Goal: Transaction & Acquisition: Purchase product/service

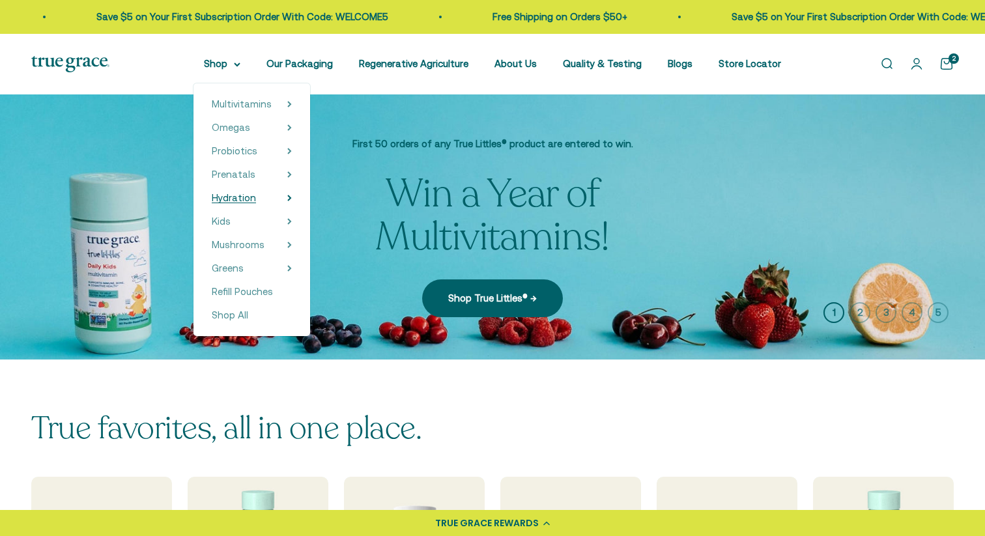
click at [242, 199] on span "Hydration" at bounding box center [234, 197] width 44 height 11
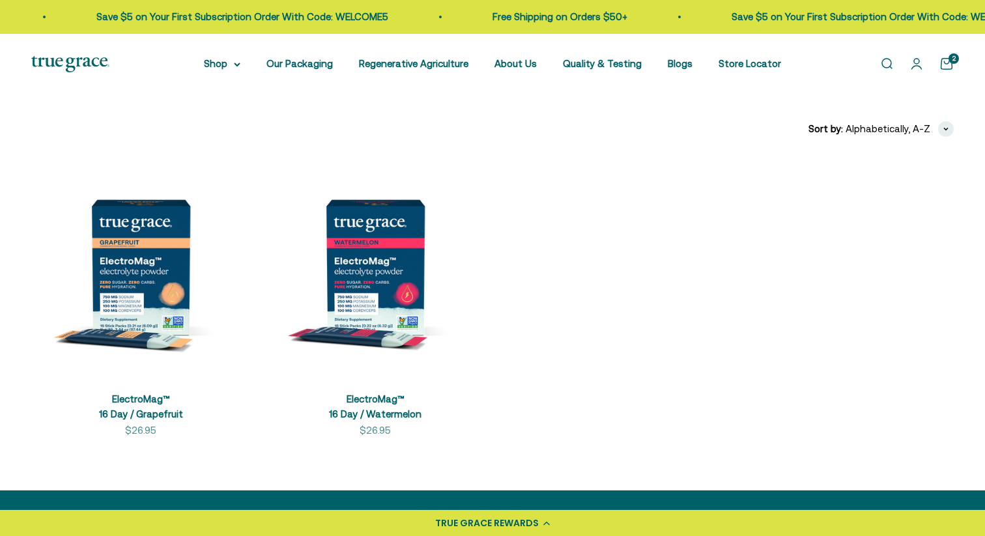
scroll to position [231, 0]
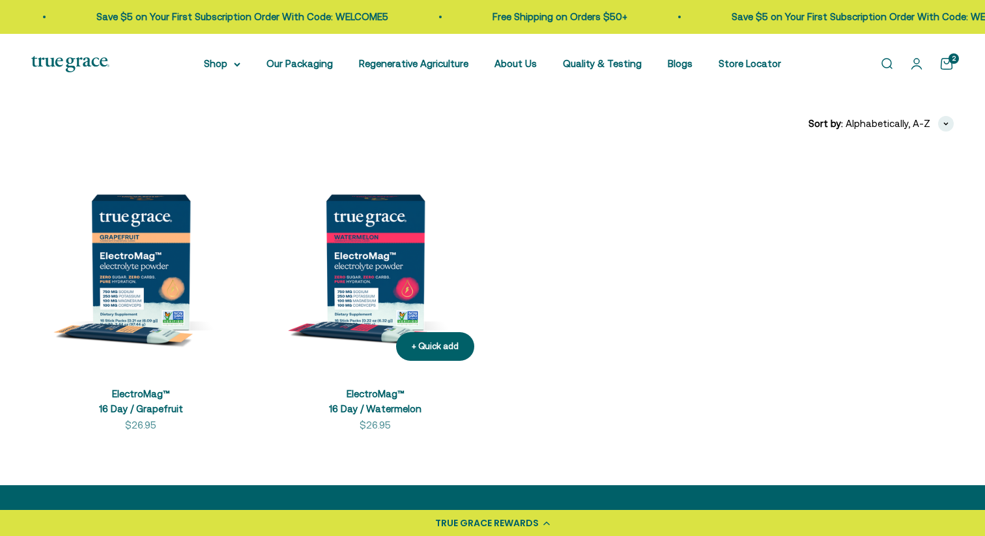
click at [394, 270] on img at bounding box center [375, 261] width 219 height 219
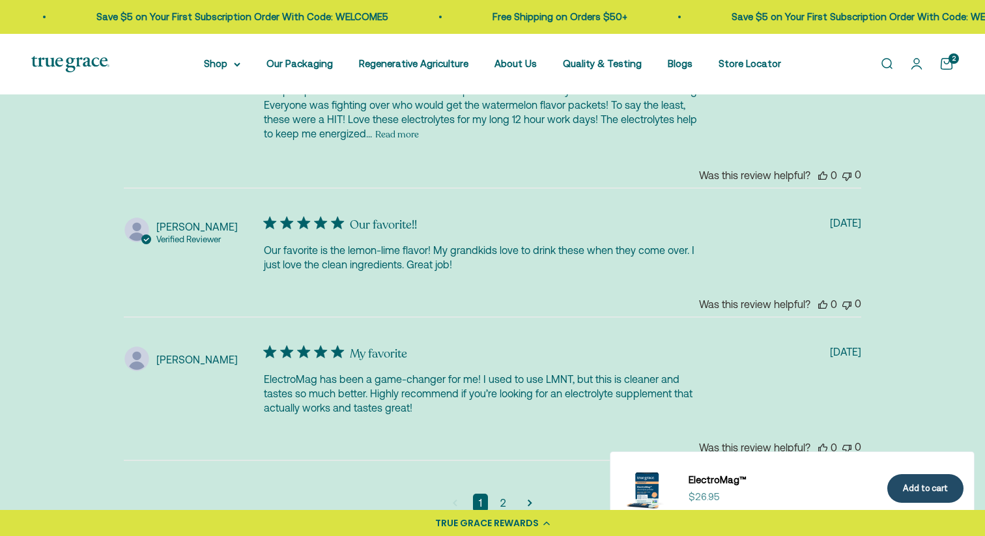
scroll to position [3451, 0]
click at [504, 499] on link "2" at bounding box center [504, 502] width 18 height 18
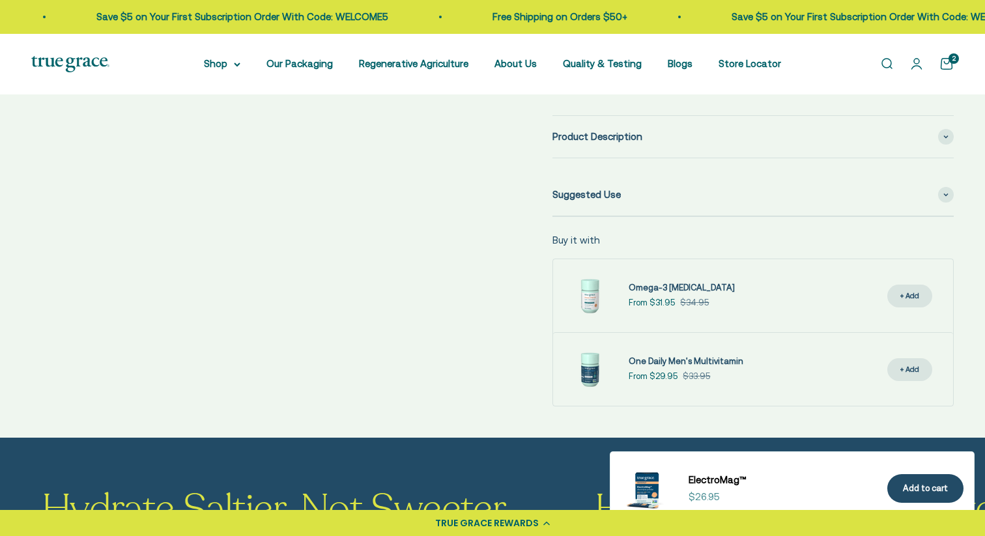
scroll to position [0, 0]
